Goal: Information Seeking & Learning: Learn about a topic

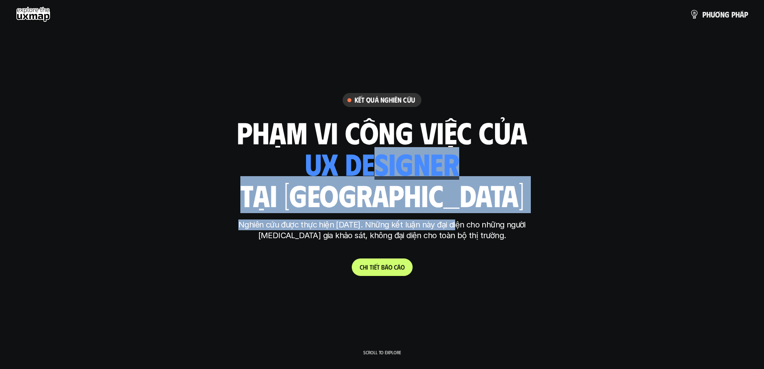
drag, startPoint x: 377, startPoint y: 169, endPoint x: 458, endPoint y: 222, distance: 96.5
click at [457, 222] on div "Kết quả nghiên cứu phạm vi công việc của ui designer ui/ux designer product des…" at bounding box center [382, 184] width 298 height 183
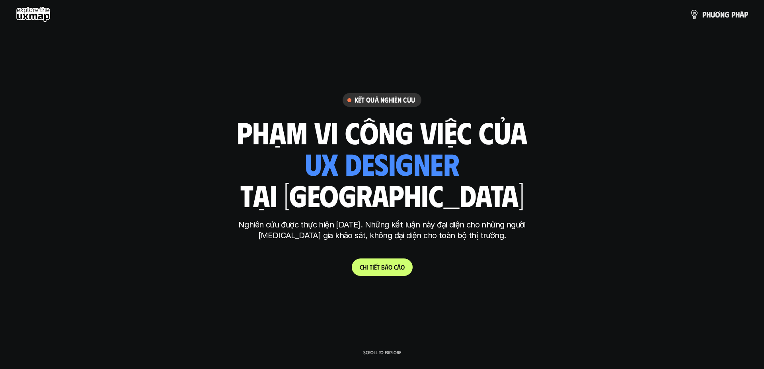
drag, startPoint x: 418, startPoint y: 192, endPoint x: 417, endPoint y: 171, distance: 21.1
click at [418, 192] on h1 "tại [GEOGRAPHIC_DATA]" at bounding box center [382, 194] width 284 height 33
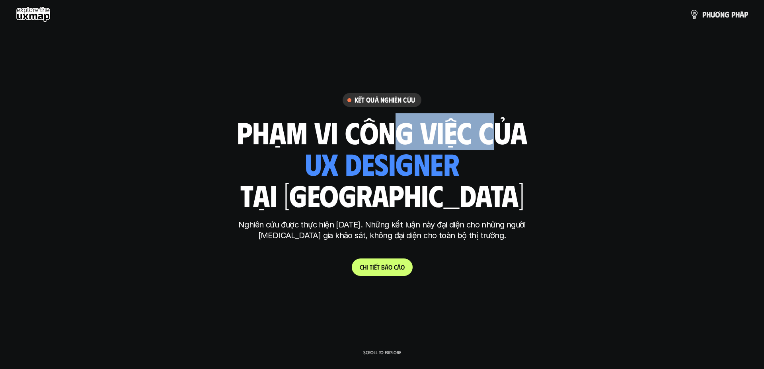
drag, startPoint x: 500, startPoint y: 125, endPoint x: 509, endPoint y: 127, distance: 8.5
click at [506, 126] on h1 "phạm vi công việc của" at bounding box center [382, 131] width 291 height 33
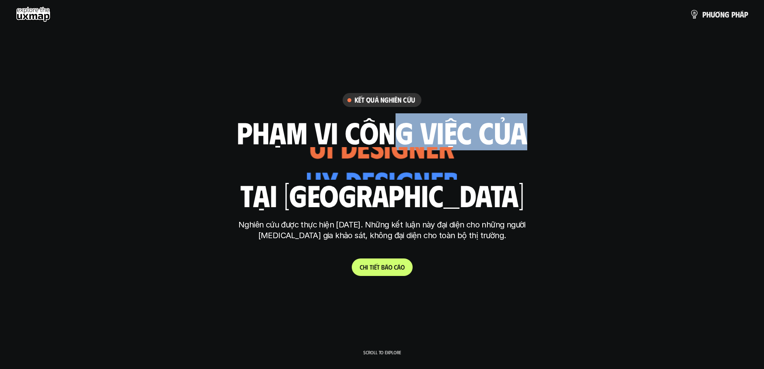
click at [509, 127] on h1 "phạm vi công việc của" at bounding box center [382, 131] width 291 height 33
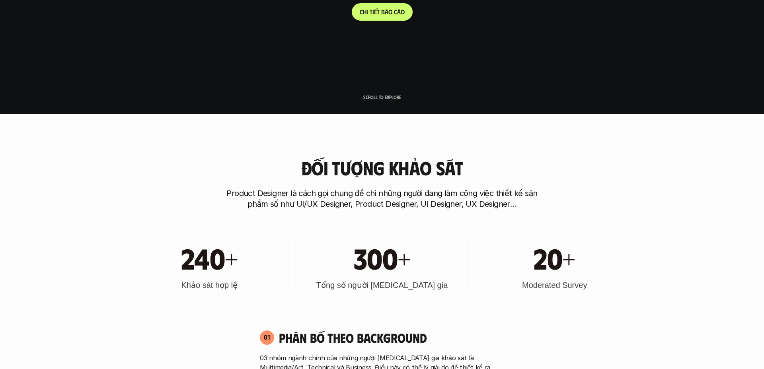
scroll to position [270, 0]
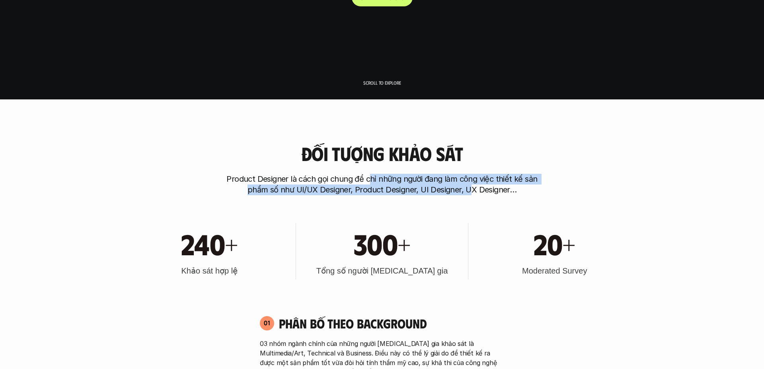
drag, startPoint x: 373, startPoint y: 183, endPoint x: 478, endPoint y: 184, distance: 104.3
click at [470, 185] on p "Product Designer là cách gọi chung để chỉ những người đang làm công việc thiết …" at bounding box center [382, 184] width 318 height 21
click at [478, 184] on p "Product Designer là cách gọi chung để chỉ những người đang làm công việc thiết …" at bounding box center [382, 184] width 318 height 21
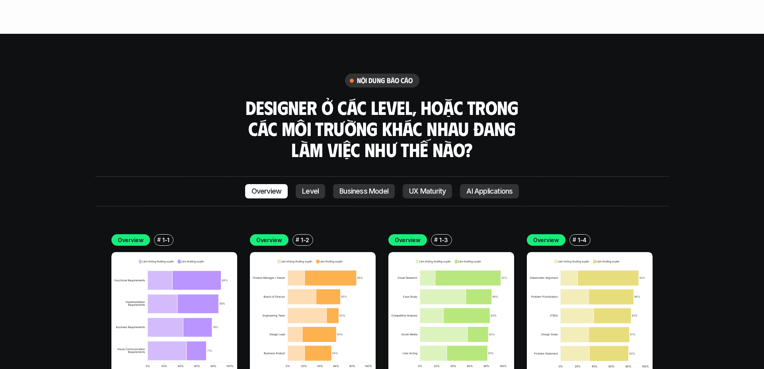
scroll to position [2107, 0]
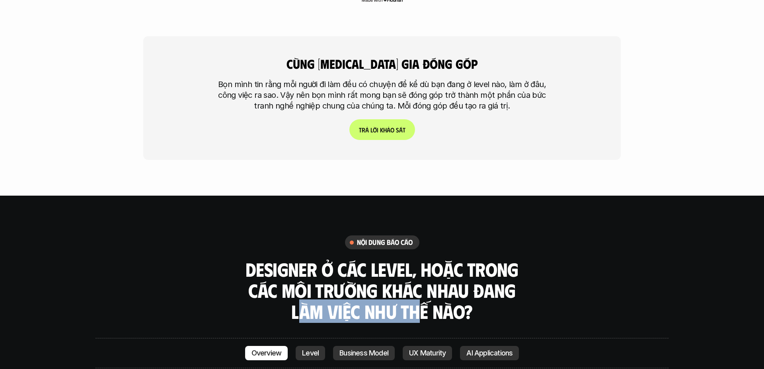
drag, startPoint x: 304, startPoint y: 272, endPoint x: 432, endPoint y: 271, distance: 127.8
click at [427, 271] on h3 "Designer ở các level, hoặc trong các môi trường khác nhau đang làm việc như thế…" at bounding box center [382, 290] width 279 height 63
click at [432, 271] on h3 "Designer ở các level, hoặc trong các môi trường khác nhau đang làm việc như thế…" at bounding box center [382, 290] width 279 height 63
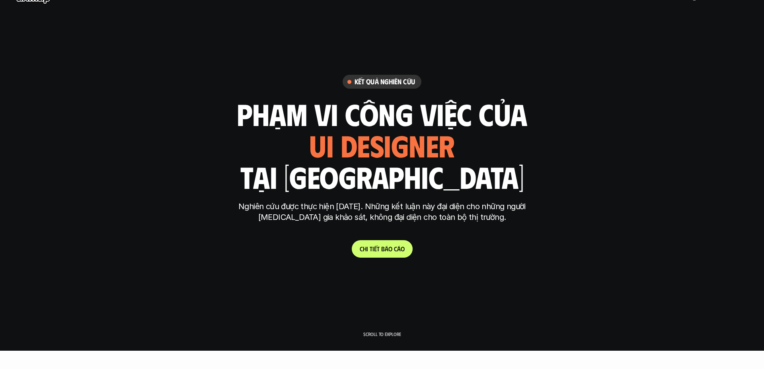
scroll to position [0, 0]
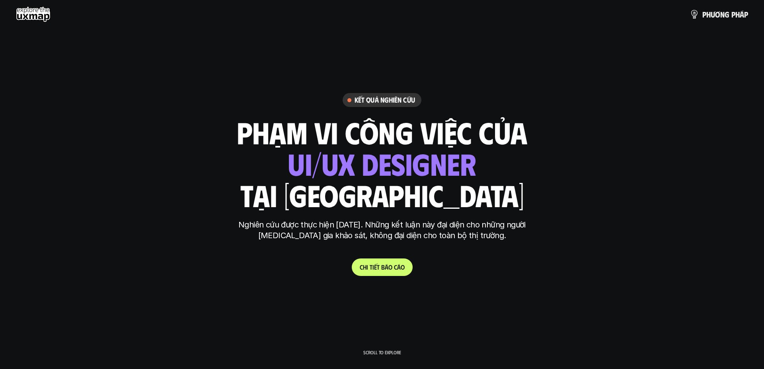
drag, startPoint x: 520, startPoint y: 255, endPoint x: 450, endPoint y: 266, distance: 70.6
click at [485, 265] on div "Kết quả nghiên cứu phạm vi công việc của ui designer ui/ux designer product des…" at bounding box center [382, 184] width 298 height 183
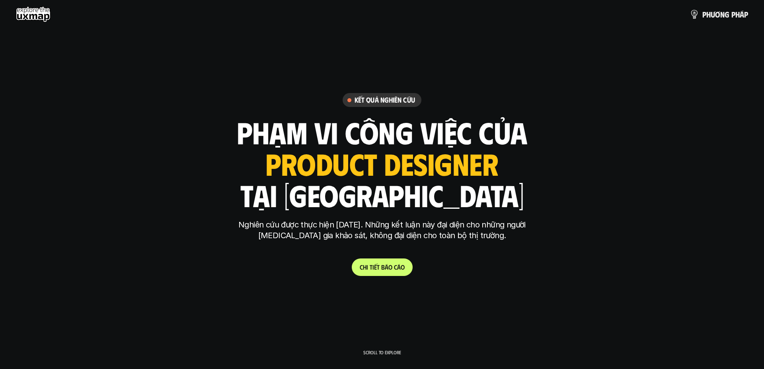
click at [711, 17] on p "p h ư ơ n g p h á p" at bounding box center [725, 14] width 46 height 9
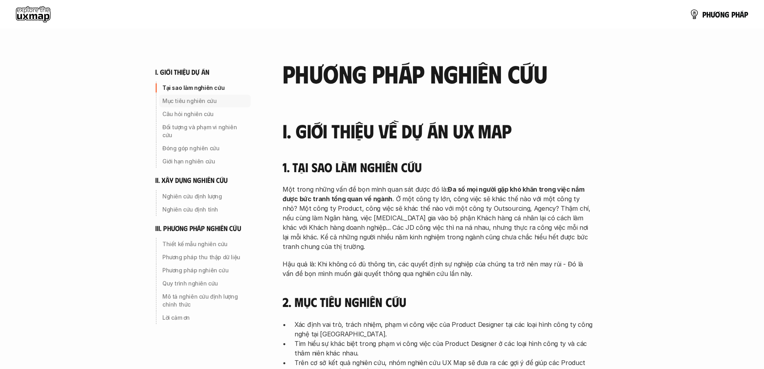
click at [199, 99] on p "Mục tiêu nghiên cứu" at bounding box center [204, 101] width 85 height 8
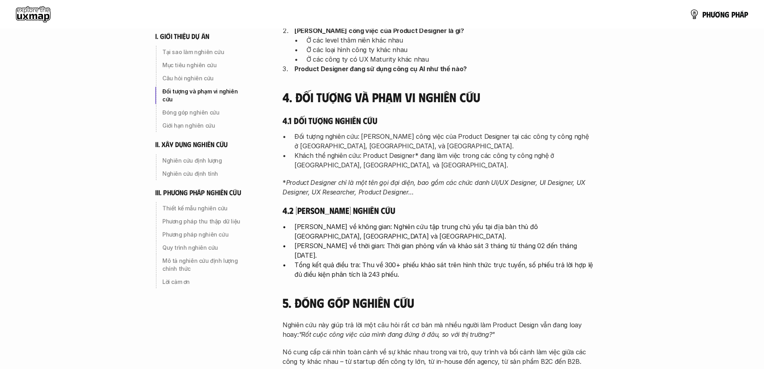
scroll to position [333, 0]
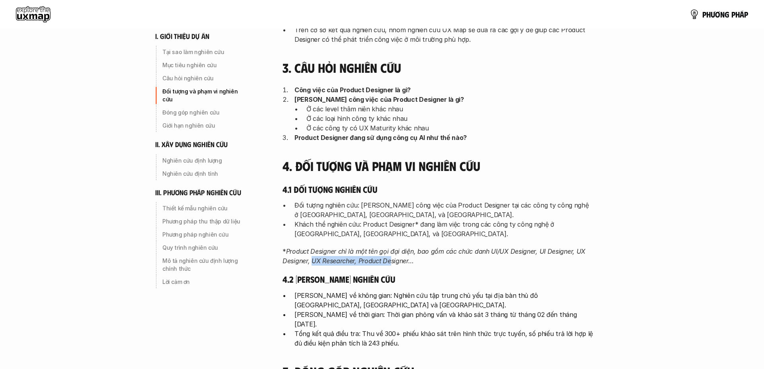
drag, startPoint x: 319, startPoint y: 259, endPoint x: 399, endPoint y: 261, distance: 80.0
click at [393, 261] on em "Product Designer chỉ là một tên gọi đại diện, bao gồm các chức danh UI/UX Desig…" at bounding box center [435, 257] width 305 height 18
click at [399, 261] on em "Product Designer chỉ là một tên gọi đại diện, bao gồm các chức danh UI/UX Desig…" at bounding box center [435, 257] width 305 height 18
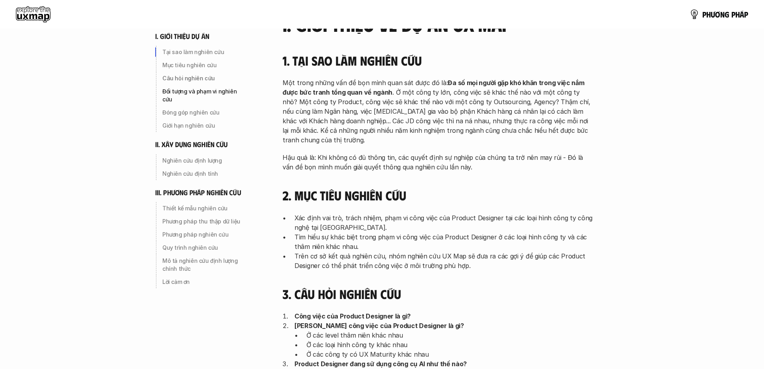
scroll to position [0, 0]
